Goal: Information Seeking & Learning: Learn about a topic

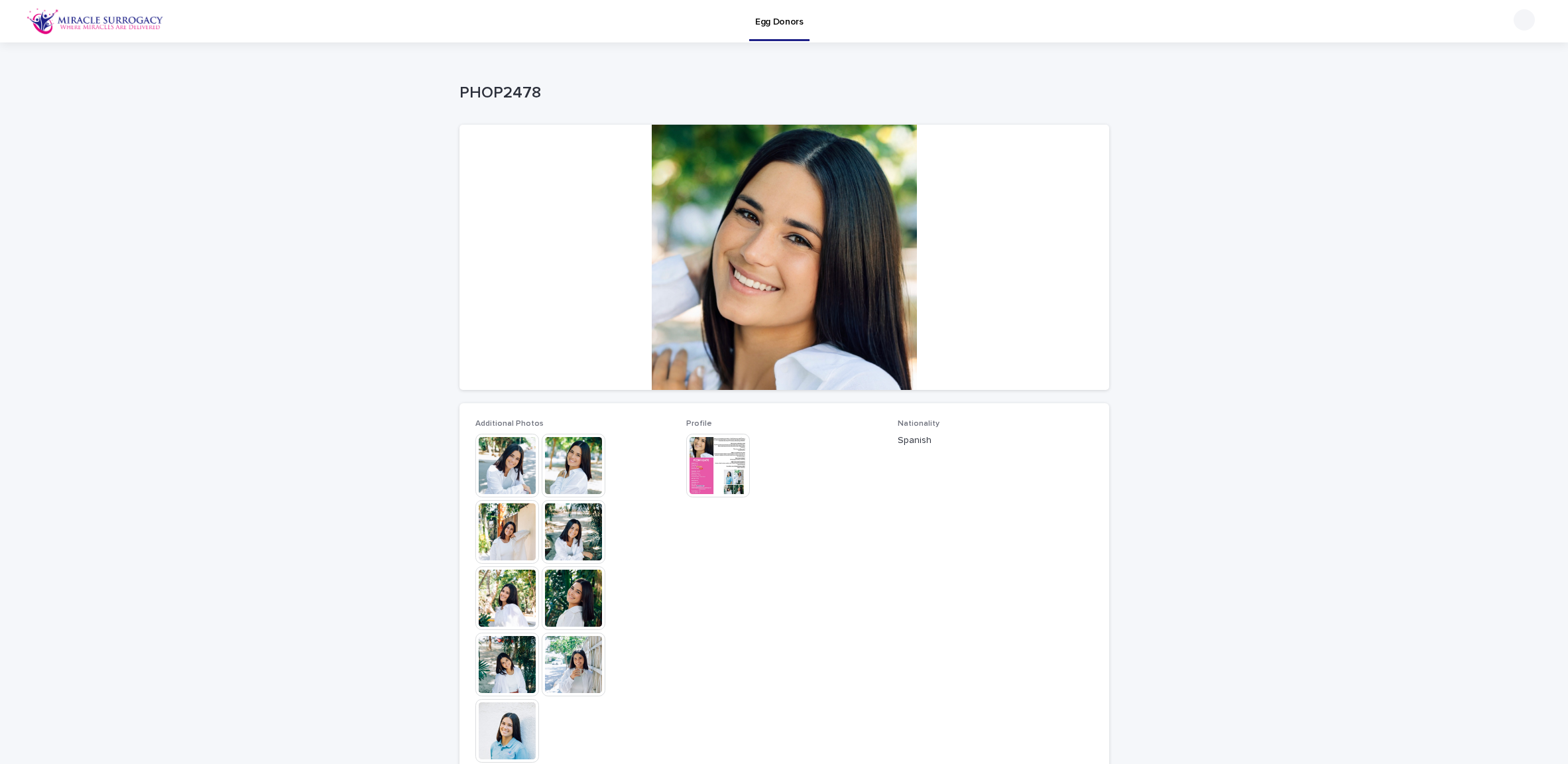
click at [764, 20] on p "Egg Donors" at bounding box center [778, 14] width 48 height 28
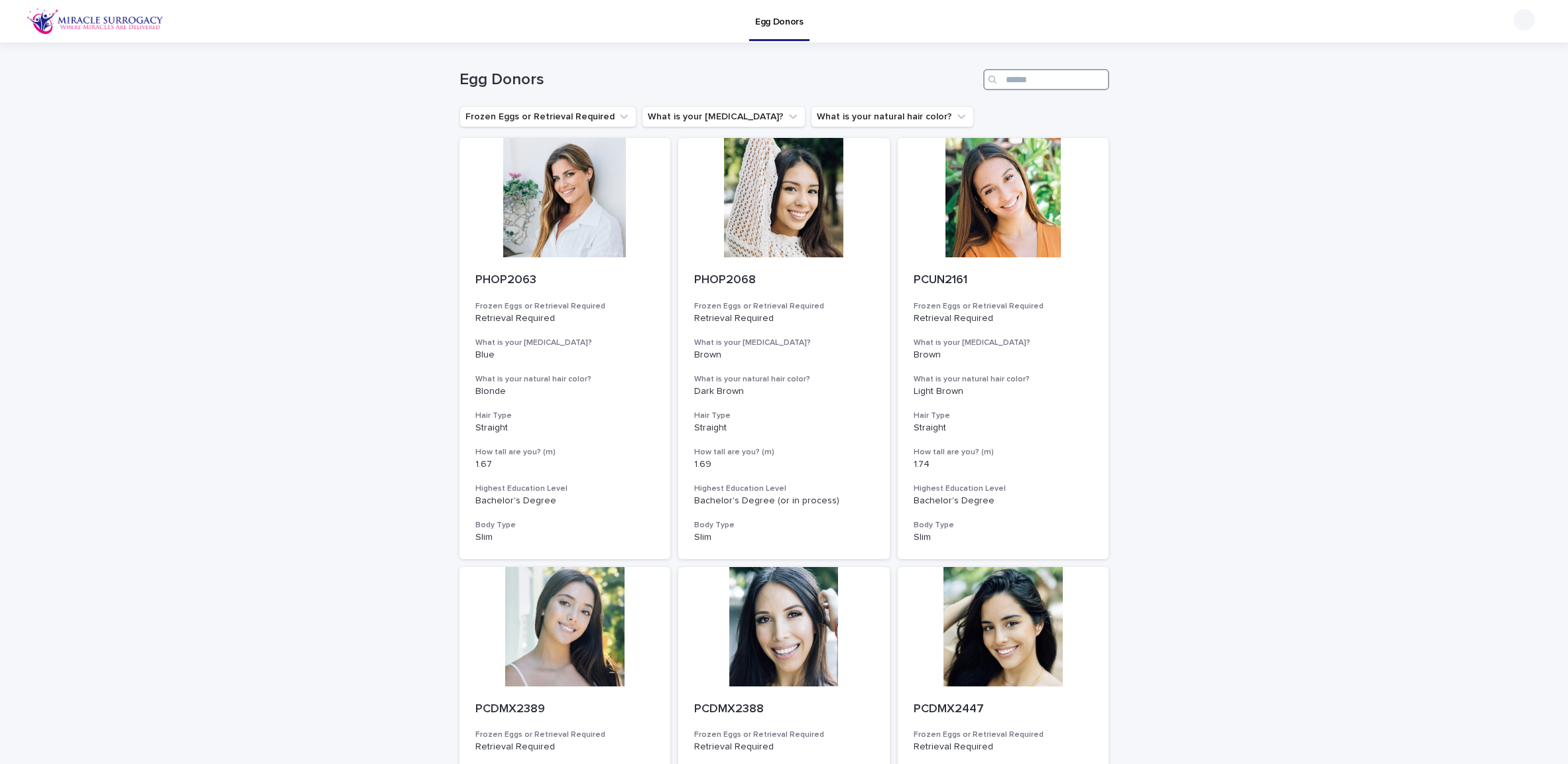
click at [1027, 85] on input "Search" at bounding box center [1046, 79] width 126 height 22
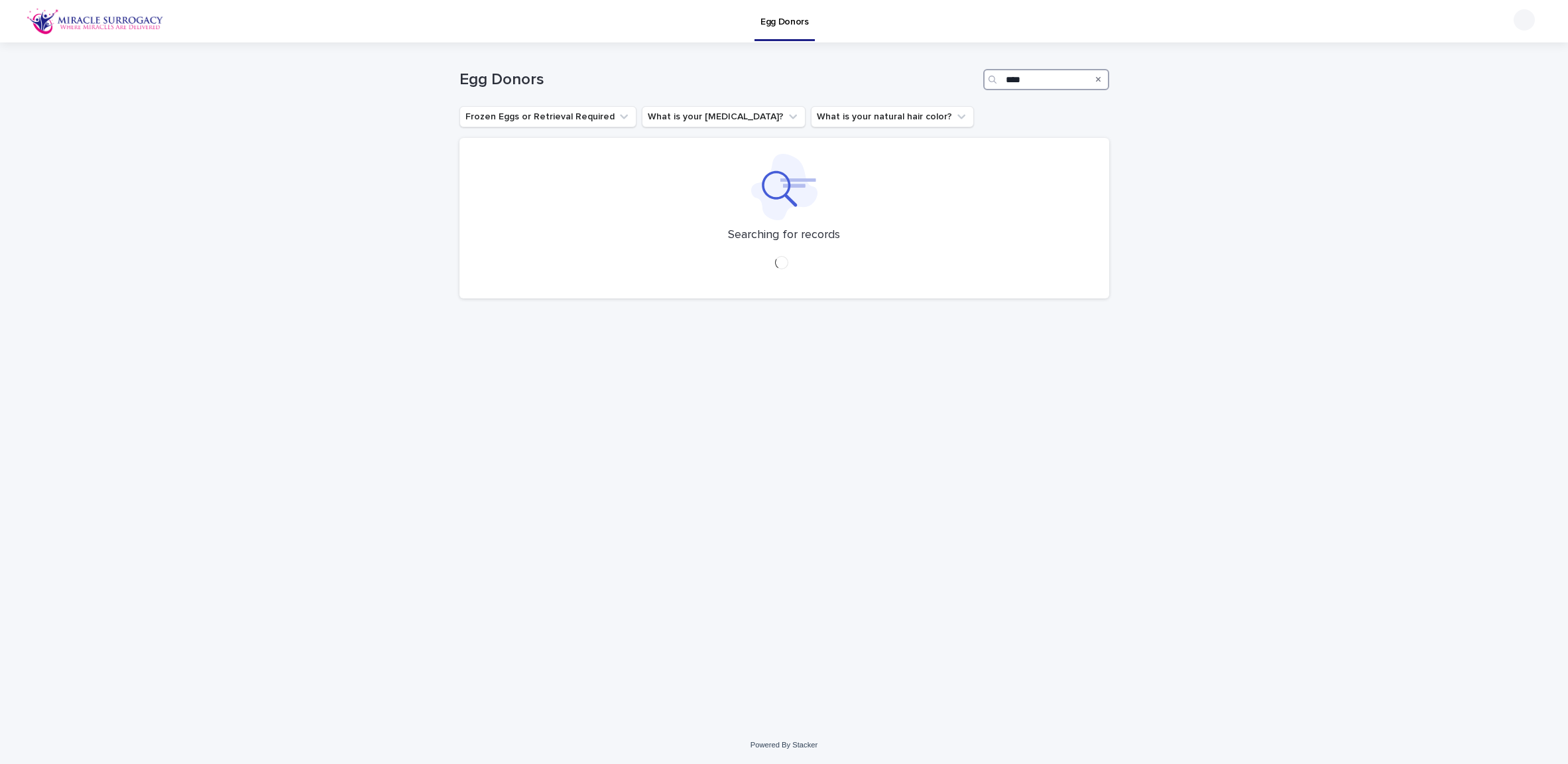
type input "****"
click at [791, 26] on p "Egg Donors" at bounding box center [784, 14] width 48 height 28
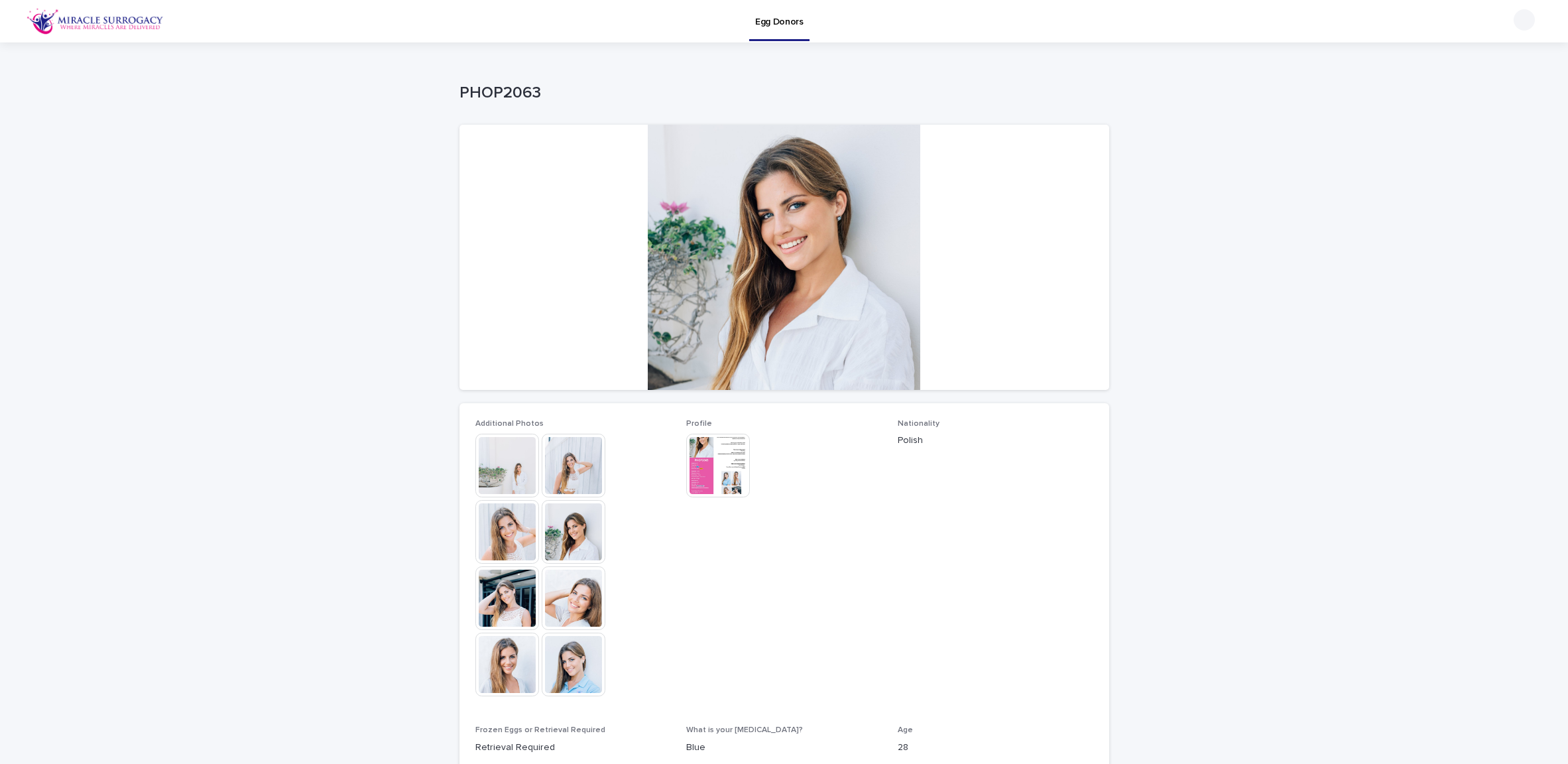
click at [757, 290] on div at bounding box center [784, 257] width 650 height 265
click at [774, 249] on div at bounding box center [784, 257] width 650 height 265
click at [482, 472] on img at bounding box center [508, 465] width 64 height 64
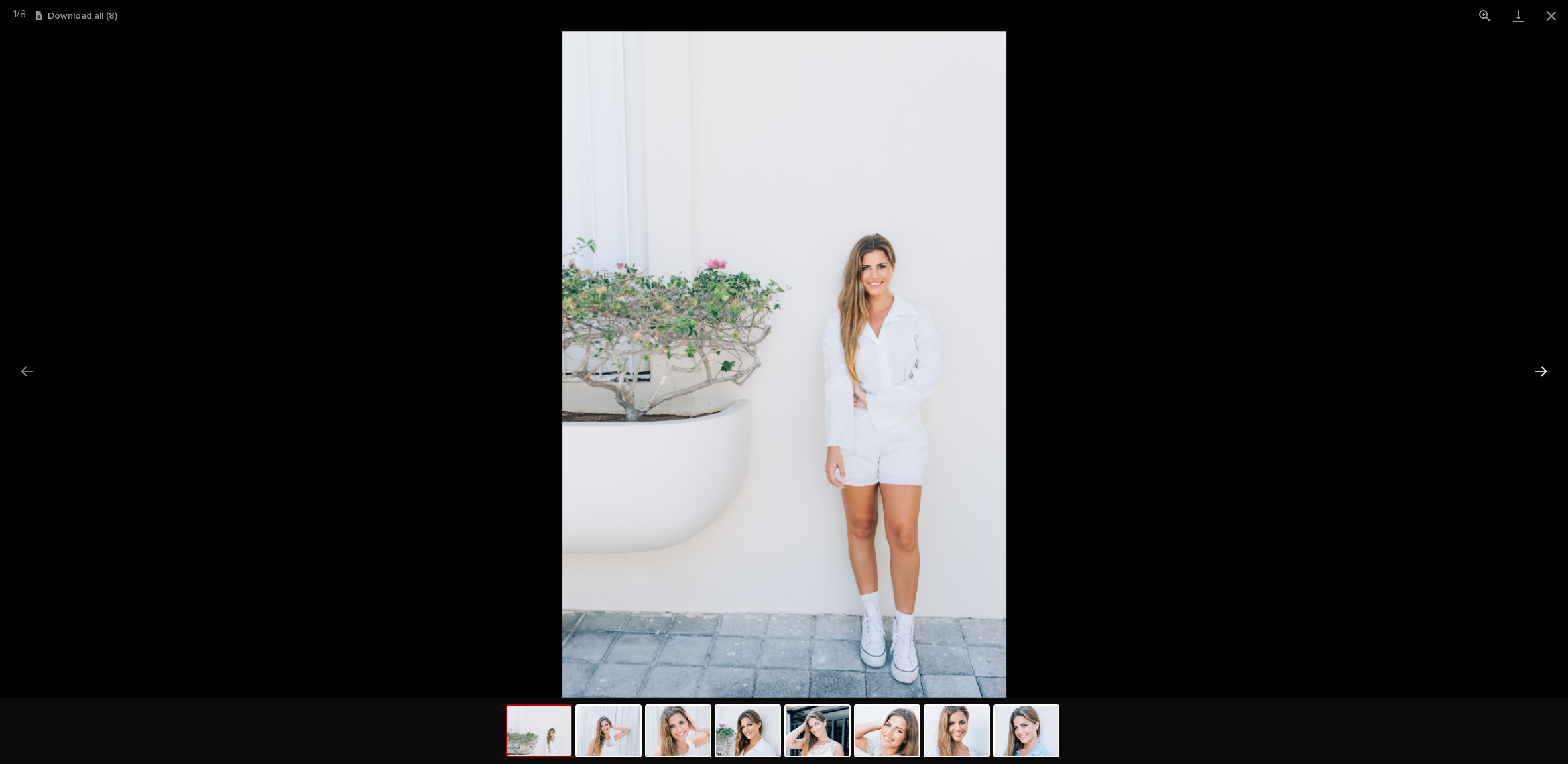
click at [1542, 372] on button "Next slide" at bounding box center [1541, 371] width 28 height 26
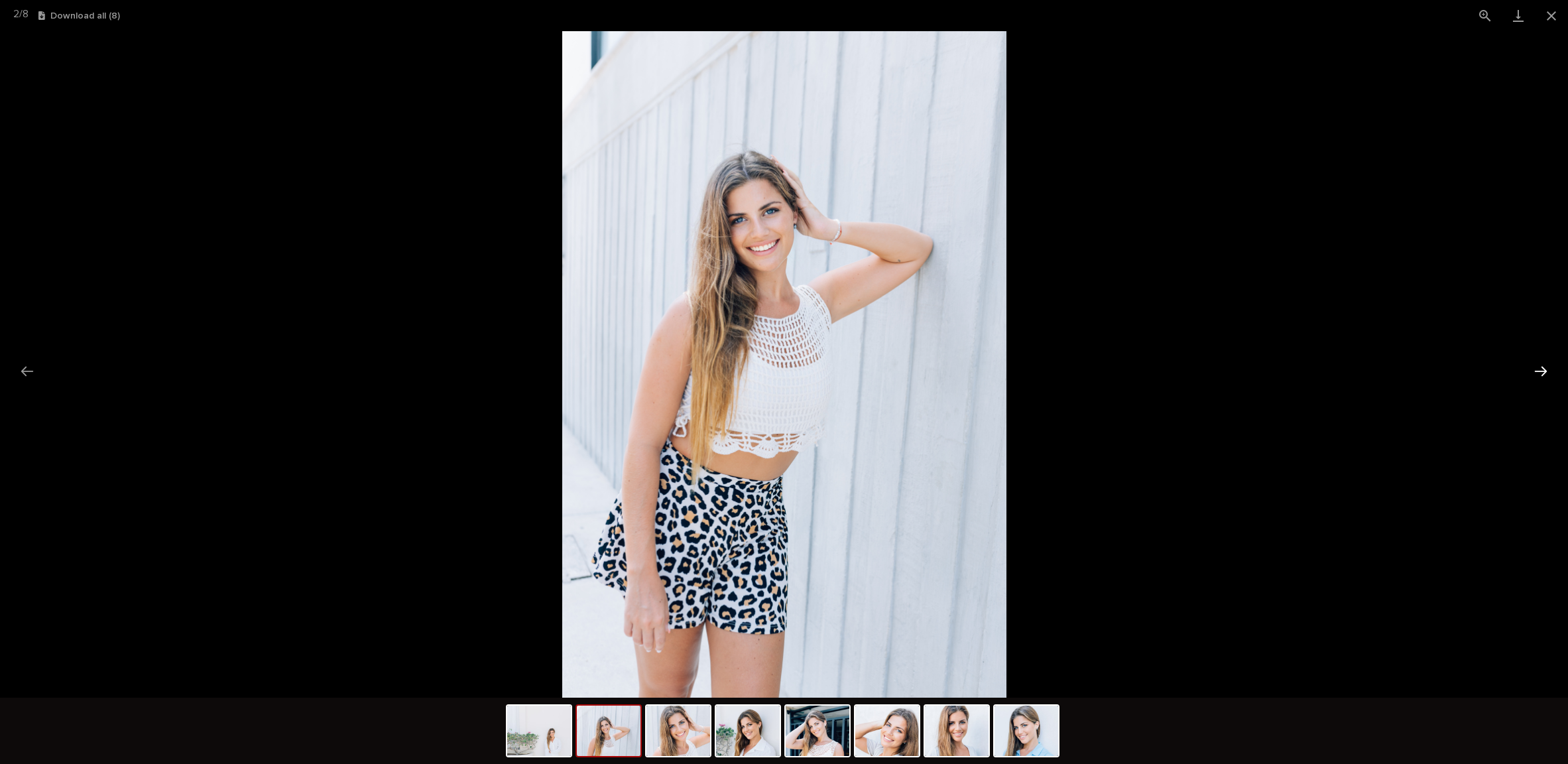
click at [1542, 372] on button "Next slide" at bounding box center [1541, 371] width 28 height 26
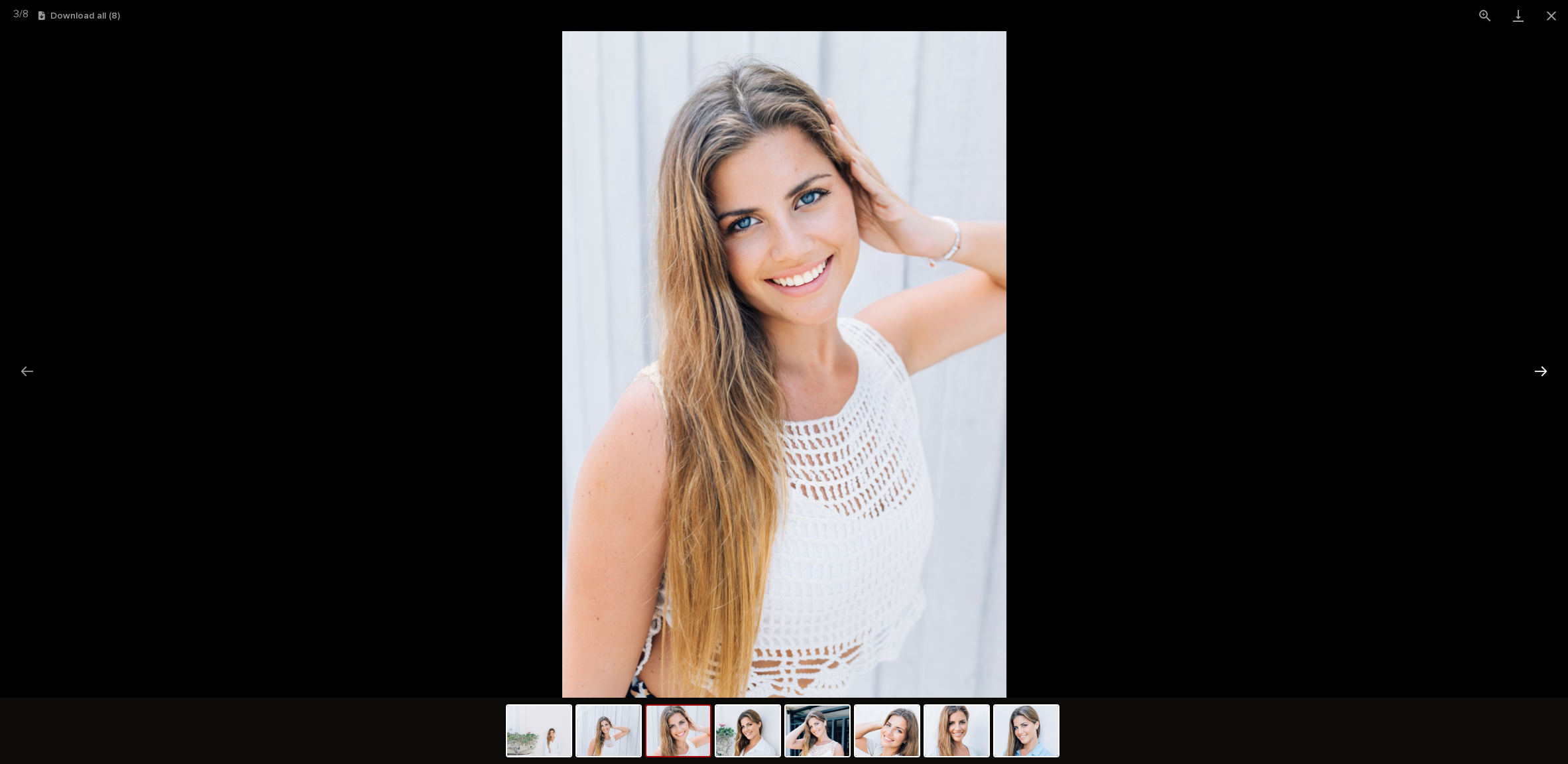
click at [1542, 372] on button "Next slide" at bounding box center [1541, 371] width 28 height 26
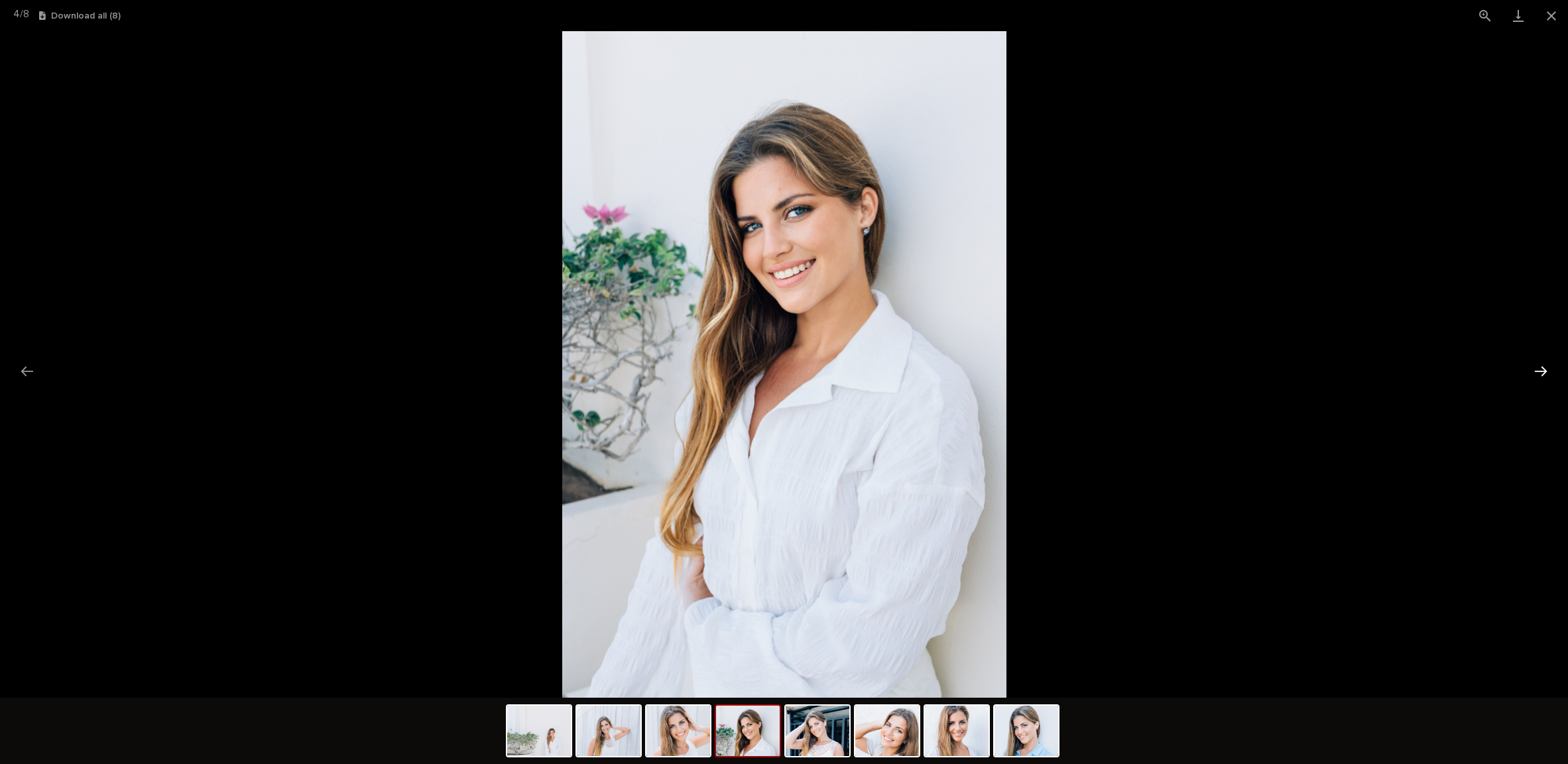
click at [1542, 372] on button "Next slide" at bounding box center [1541, 371] width 28 height 26
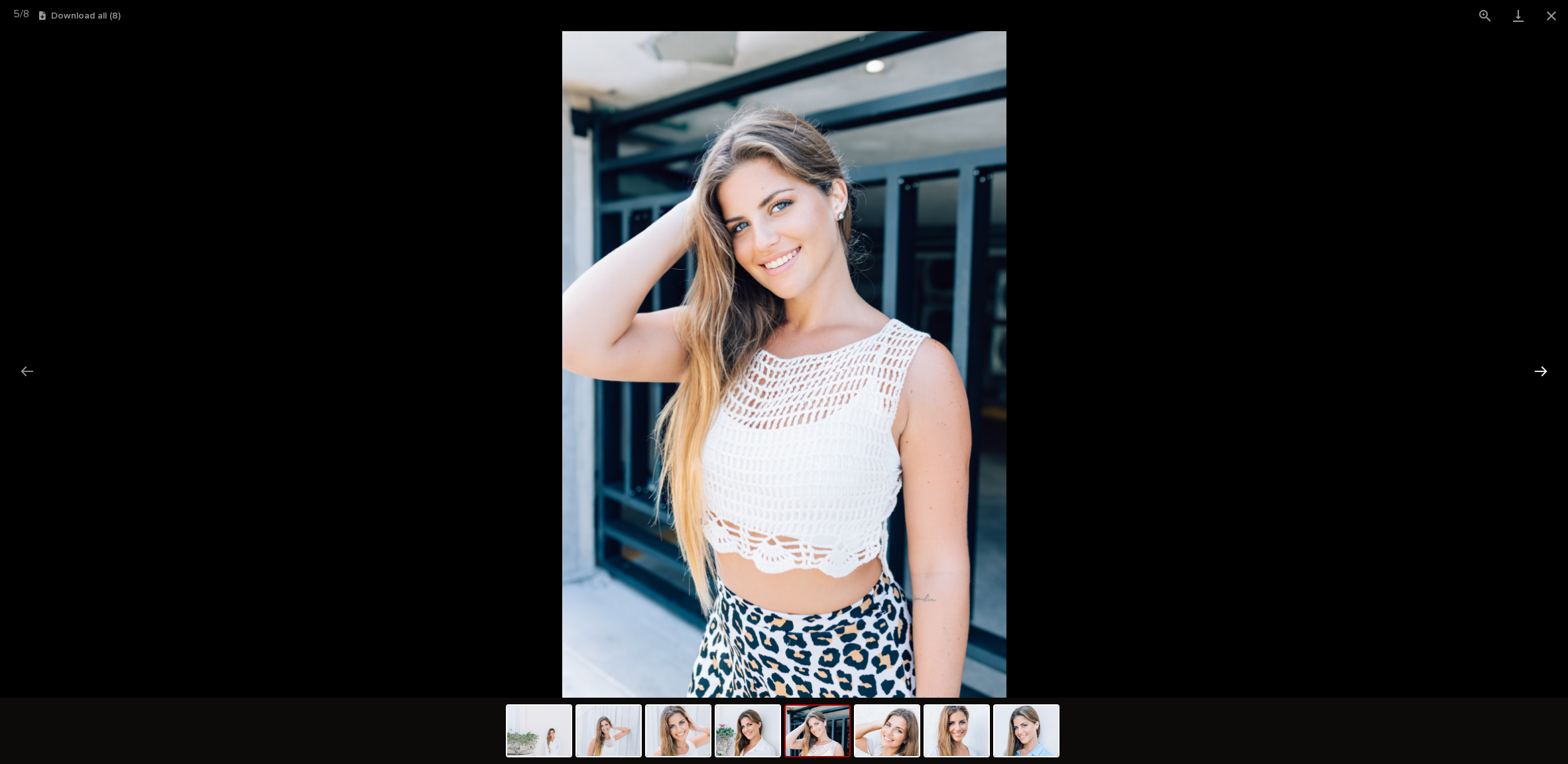
click at [1542, 372] on button "Next slide" at bounding box center [1541, 371] width 28 height 26
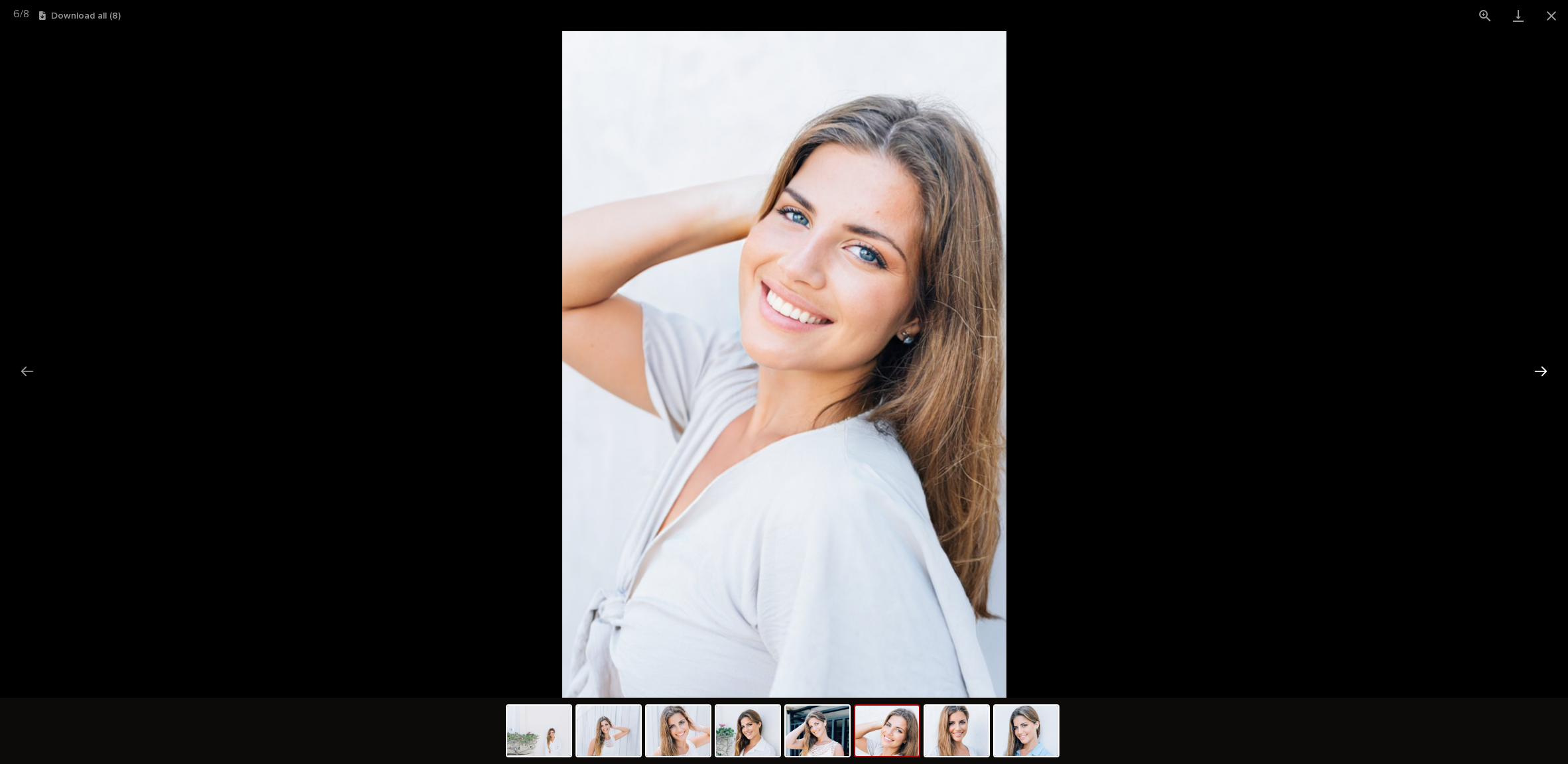
click at [1542, 372] on button "Next slide" at bounding box center [1541, 371] width 28 height 26
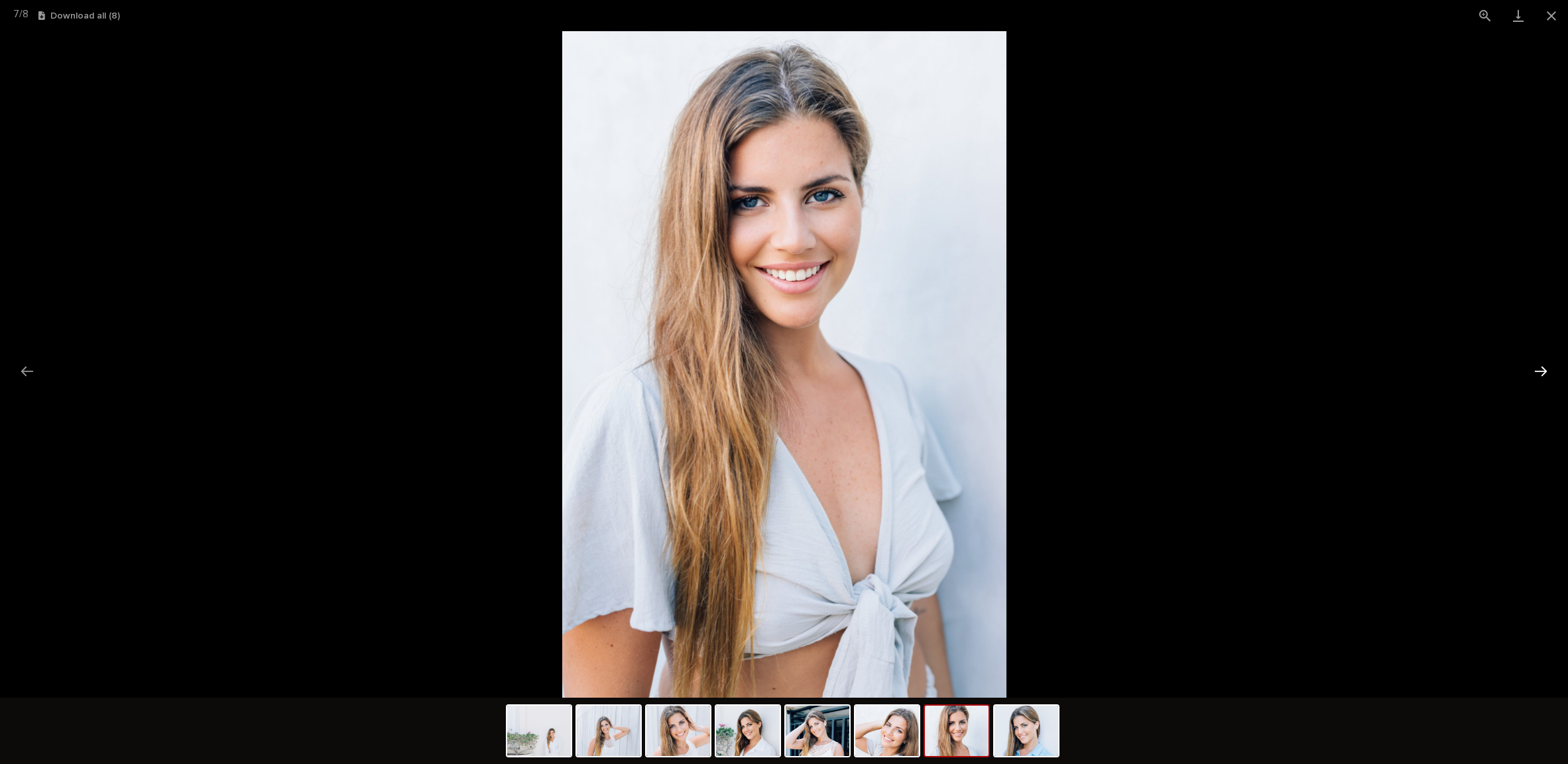
click at [1542, 372] on button "Next slide" at bounding box center [1541, 371] width 28 height 26
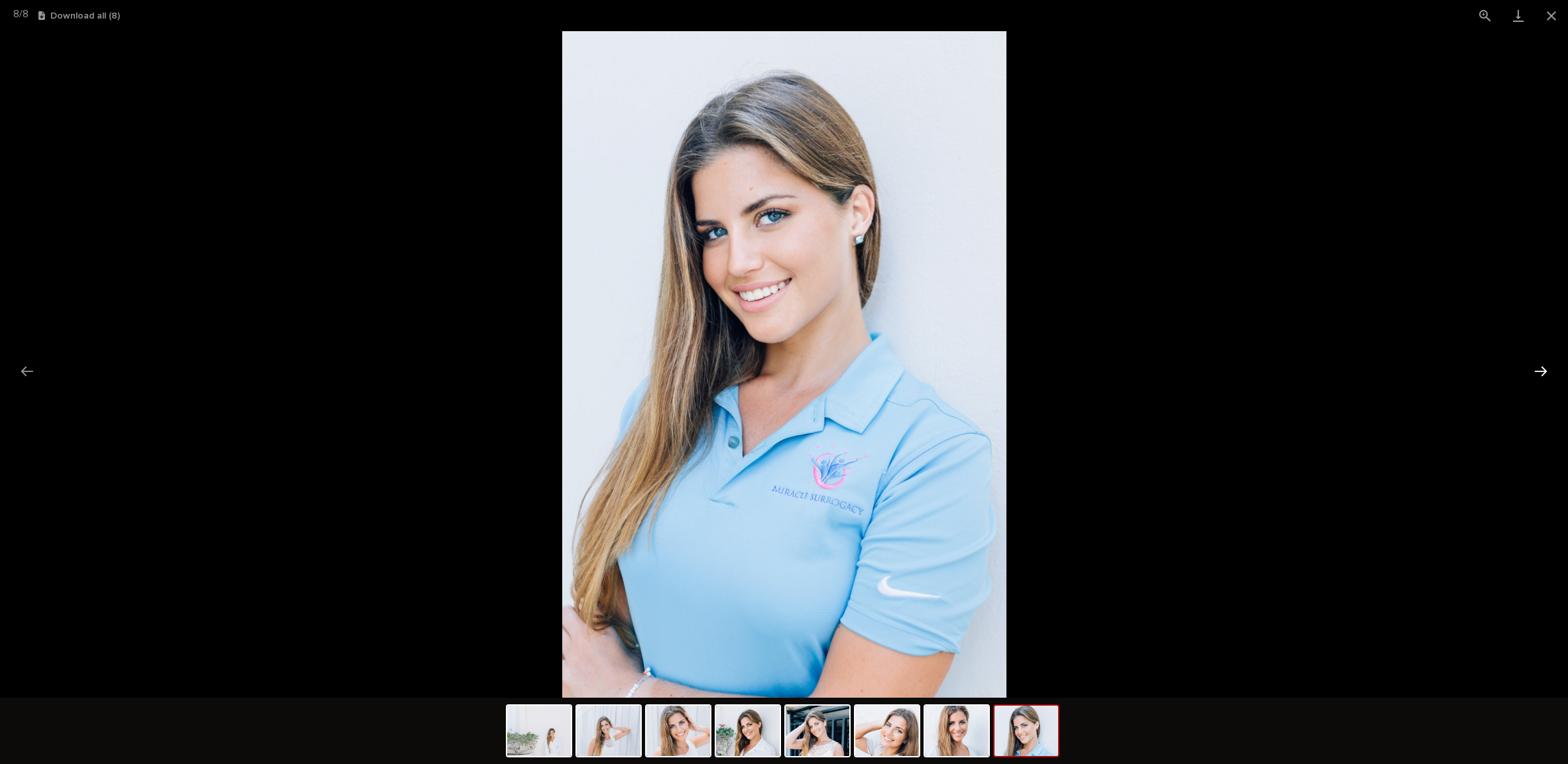
click at [1542, 372] on button "Next slide" at bounding box center [1541, 371] width 28 height 26
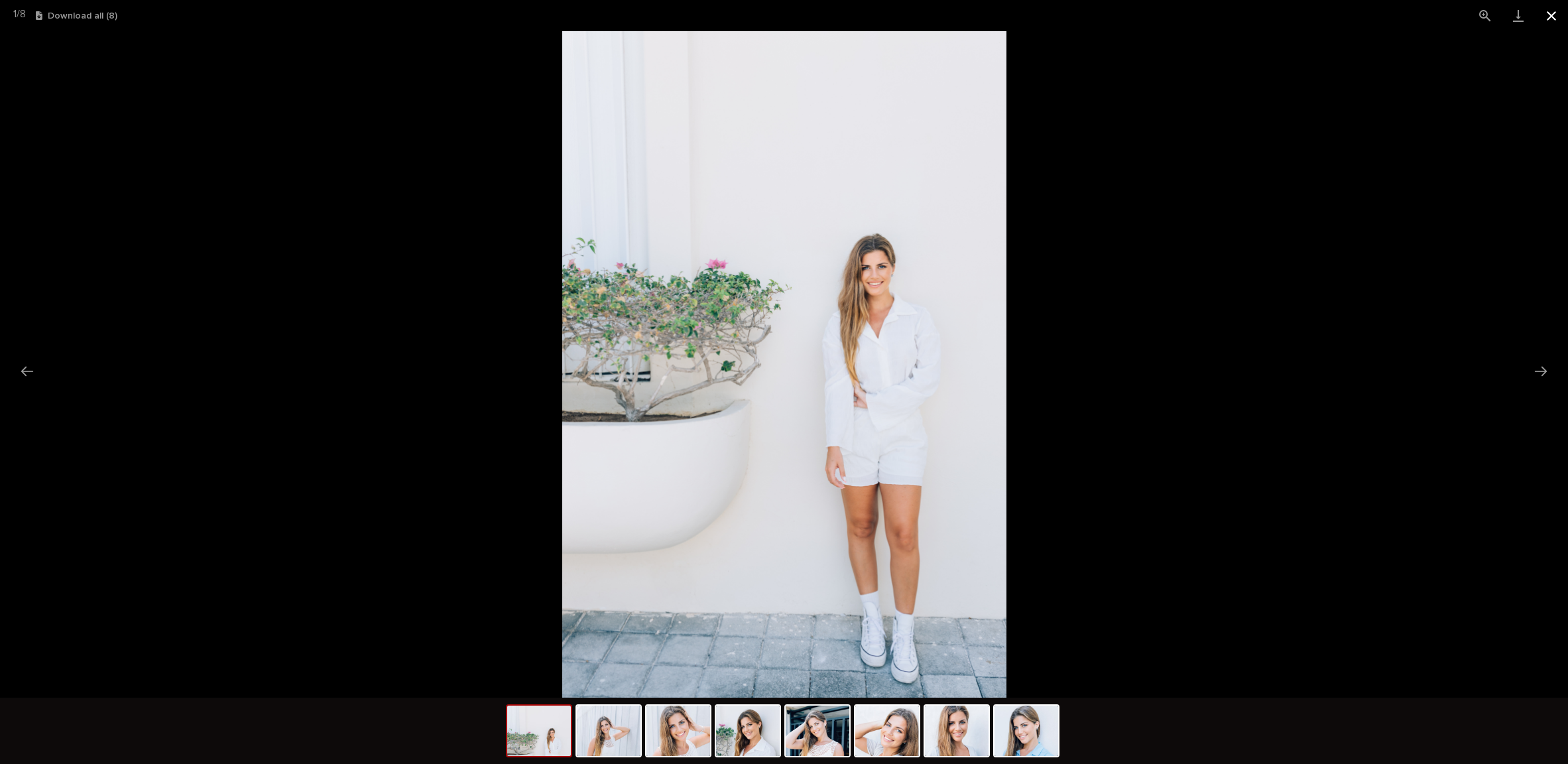
click at [1558, 12] on button "Close gallery" at bounding box center [1551, 15] width 33 height 31
